Goal: Task Accomplishment & Management: Manage account settings

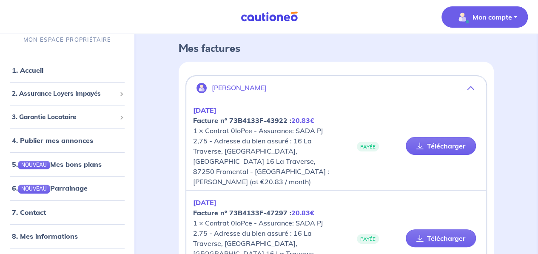
scroll to position [43, 0]
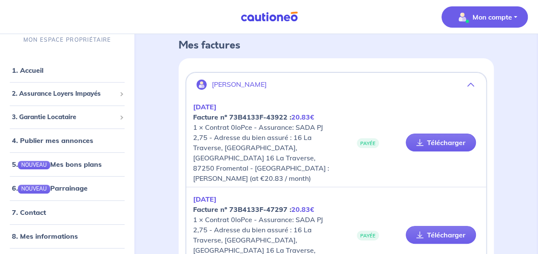
click at [473, 86] on icon "button" at bounding box center [470, 84] width 7 height 7
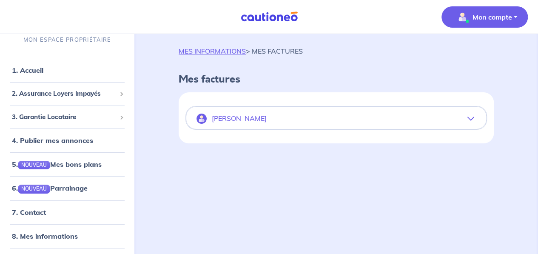
scroll to position [9, 0]
click at [468, 116] on icon "button" at bounding box center [470, 118] width 7 height 7
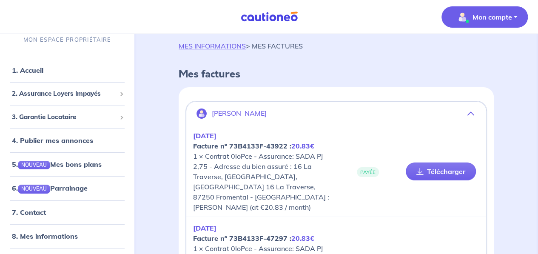
scroll to position [0, 0]
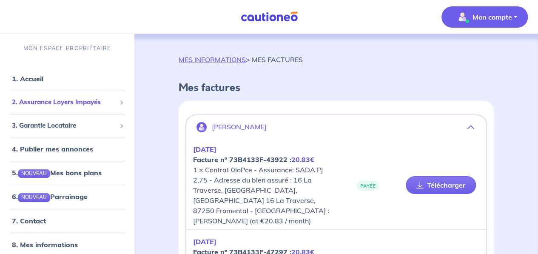
click at [84, 106] on span "2. Assurance Loyers Impayés" at bounding box center [64, 102] width 104 height 10
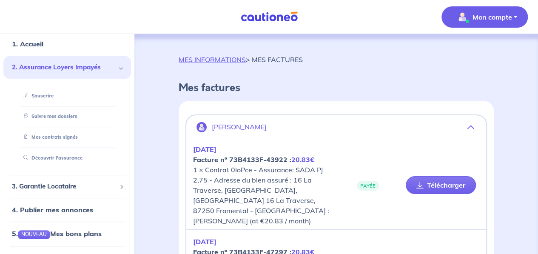
scroll to position [43, 0]
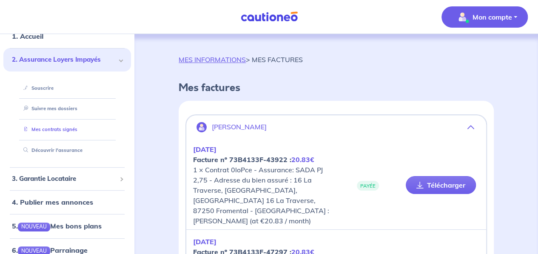
click at [55, 129] on link "Mes contrats signés" at bounding box center [48, 129] width 57 height 6
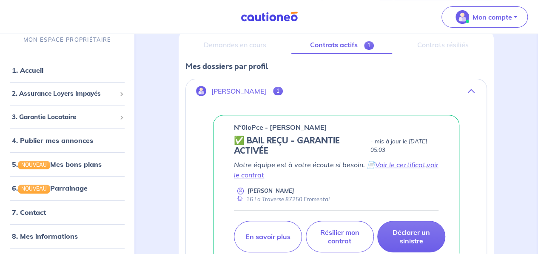
scroll to position [151, 0]
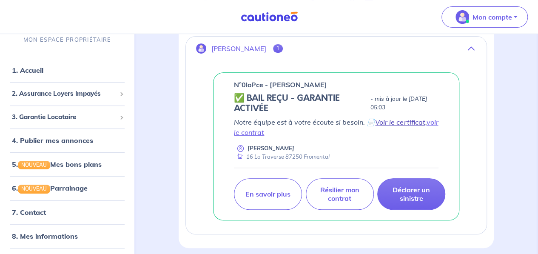
click at [398, 121] on link "Voir le certificat" at bounding box center [400, 122] width 50 height 9
click at [256, 133] on link "voir le contrat" at bounding box center [336, 127] width 204 height 19
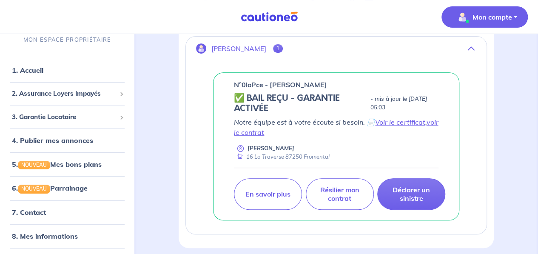
click at [505, 18] on p "Mon compte" at bounding box center [492, 17] width 40 height 10
click at [490, 72] on link "Me déconnecter" at bounding box center [476, 73] width 68 height 14
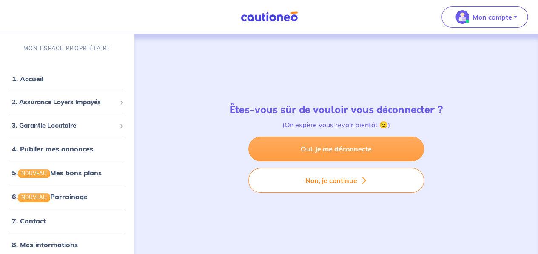
click at [331, 150] on link "Oui, je me déconnecte" at bounding box center [336, 148] width 176 height 25
